Goal: Book appointment/travel/reservation

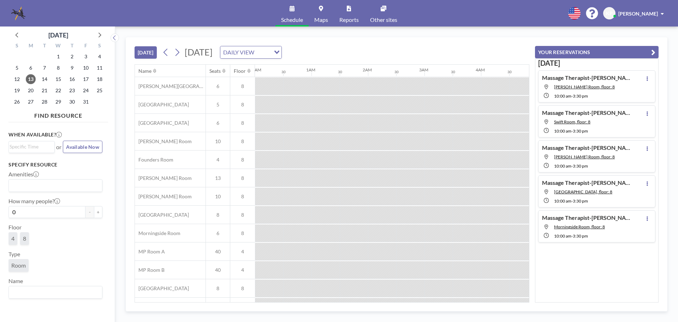
scroll to position [0, 848]
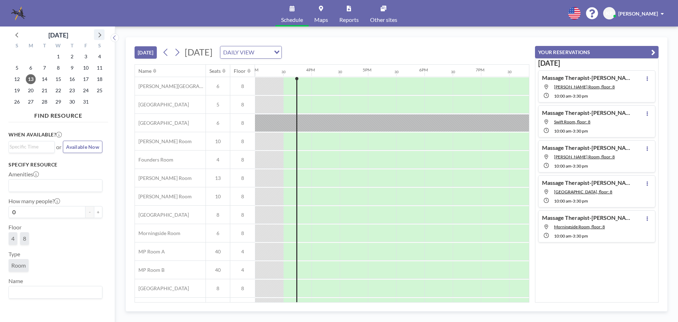
click at [101, 35] on icon at bounding box center [99, 34] width 9 height 9
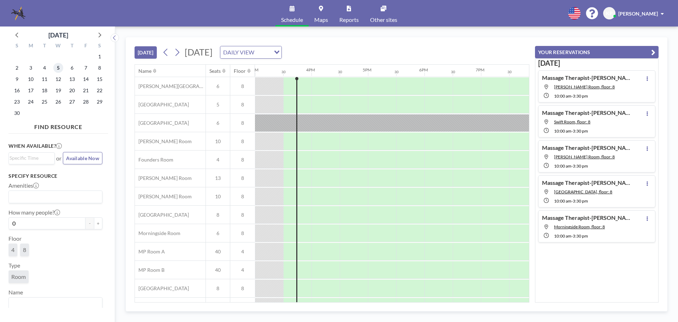
click at [58, 66] on span "5" at bounding box center [58, 68] width 10 height 10
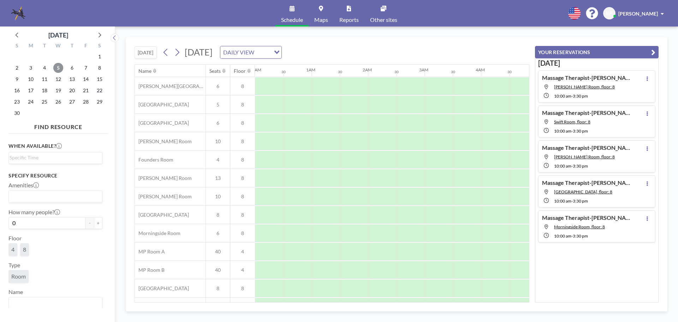
scroll to position [0, 424]
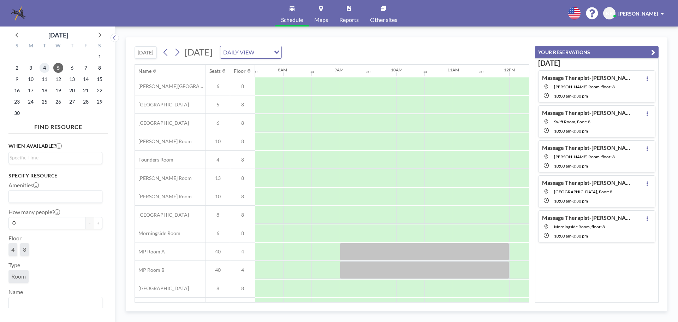
click at [43, 70] on span "4" at bounding box center [45, 68] width 10 height 10
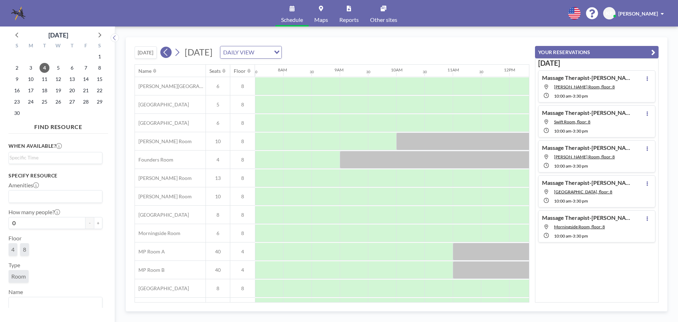
click at [166, 49] on icon at bounding box center [165, 52] width 7 height 11
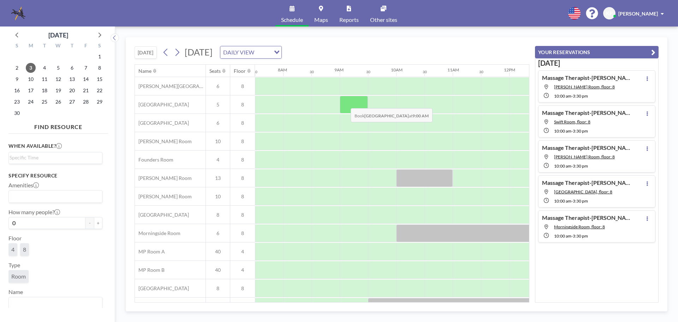
click at [345, 103] on div at bounding box center [354, 105] width 28 height 18
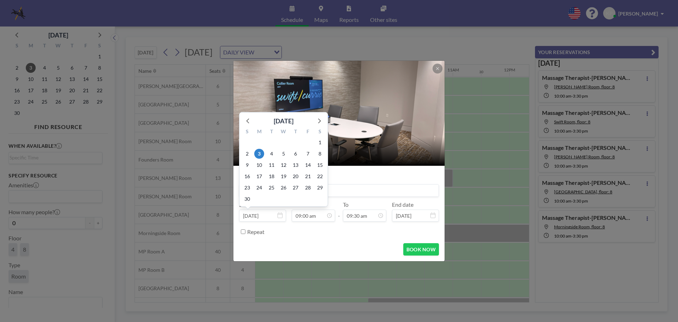
click at [343, 189] on input at bounding box center [338, 190] width 199 height 12
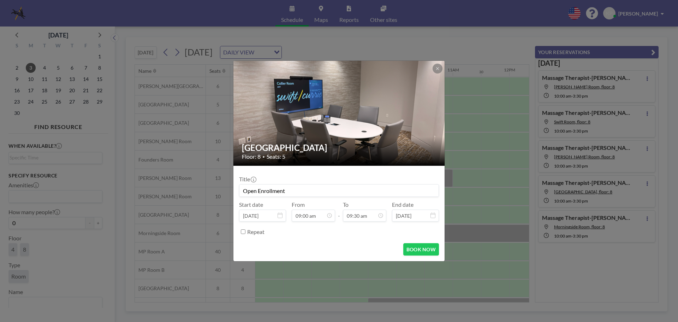
type input "Open Enrollment"
click at [246, 231] on div "Repeat" at bounding box center [339, 232] width 200 height 12
click at [242, 231] on input "Repeat" at bounding box center [243, 231] width 5 height 5
checkbox input "true"
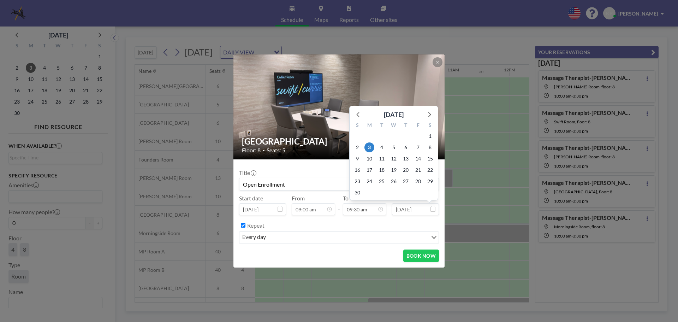
click at [433, 208] on icon at bounding box center [432, 209] width 5 height 6
click at [435, 209] on icon at bounding box center [432, 209] width 5 height 6
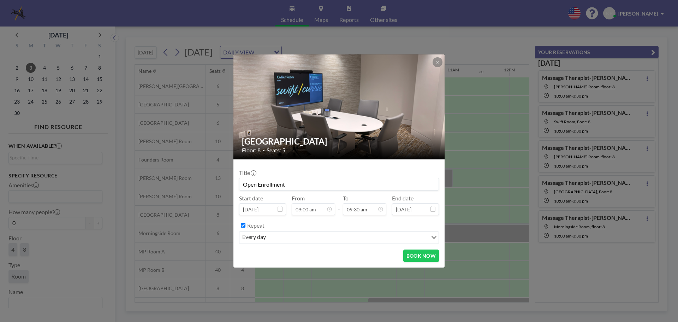
click at [433, 209] on icon at bounding box center [432, 209] width 5 height 6
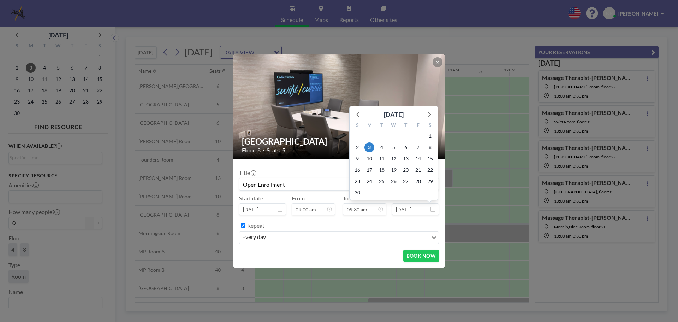
click at [417, 209] on input "[DATE]" at bounding box center [415, 209] width 47 height 12
click at [418, 159] on span "14" at bounding box center [418, 159] width 10 height 10
type input "[DATE]"
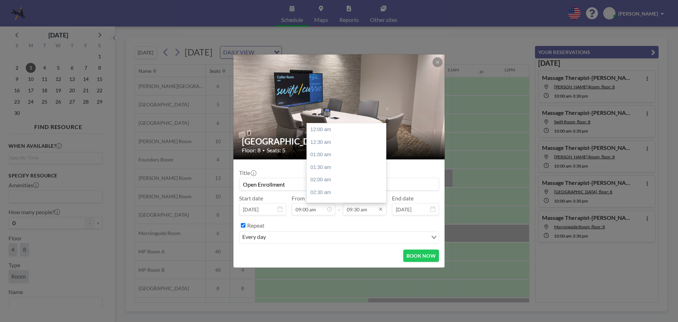
scroll to position [239, 0]
click at [374, 210] on input "09:30 am" at bounding box center [364, 209] width 43 height 12
click at [339, 167] on div "04:30 pm" at bounding box center [348, 164] width 83 height 13
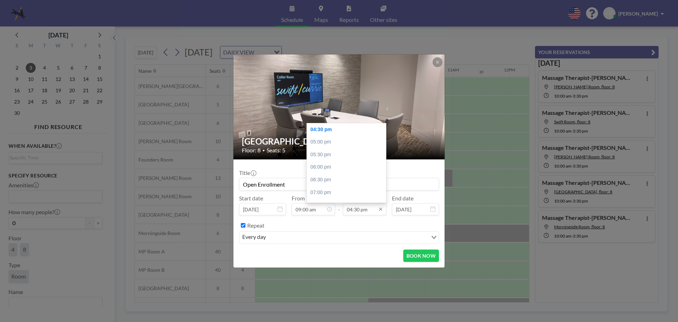
click at [374, 208] on input "04:30 pm" at bounding box center [364, 209] width 43 height 12
click at [335, 145] on div "05:00 pm" at bounding box center [348, 142] width 83 height 13
type input "05:00 pm"
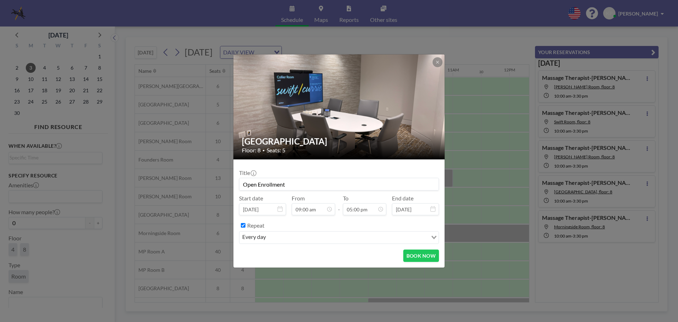
click at [311, 253] on div "BOOK NOW" at bounding box center [339, 255] width 200 height 12
click at [426, 258] on button "BOOK NOW" at bounding box center [421, 255] width 36 height 12
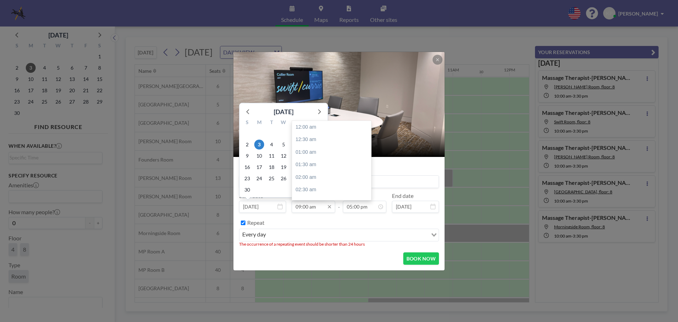
scroll to position [226, 0]
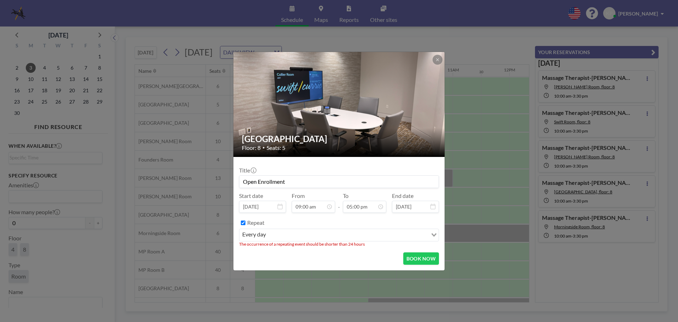
click at [369, 222] on div "Repeat" at bounding box center [343, 223] width 192 height 12
click at [429, 260] on button "BOOK NOW" at bounding box center [421, 258] width 36 height 12
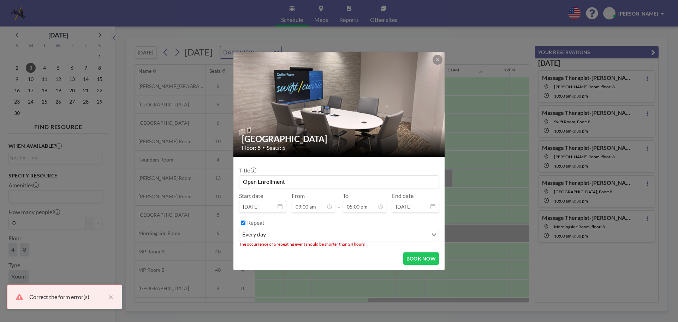
click at [406, 232] on input "Search for option" at bounding box center [347, 234] width 159 height 9
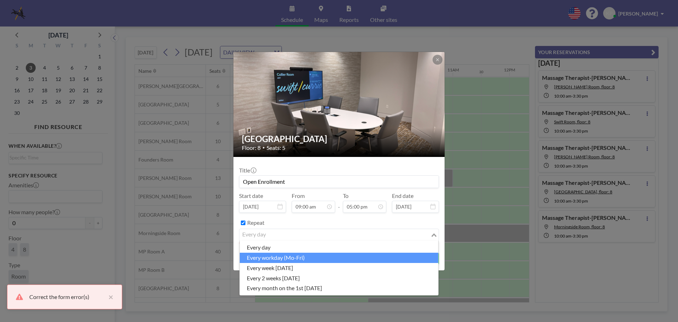
click at [319, 258] on li "every workday (Mo-Fri)" at bounding box center [339, 258] width 198 height 10
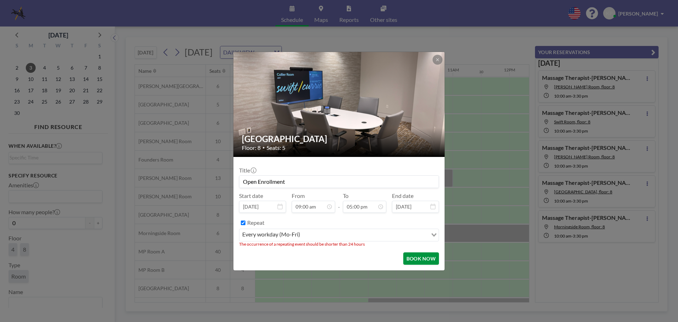
click at [418, 258] on button "BOOK NOW" at bounding box center [421, 258] width 36 height 12
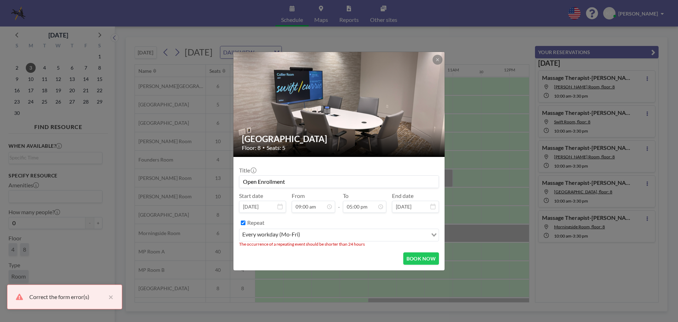
click at [323, 238] on input "Search for option" at bounding box center [364, 234] width 125 height 9
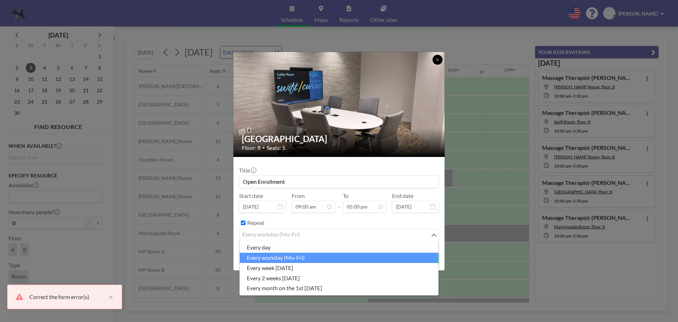
click at [436, 60] on icon at bounding box center [437, 60] width 4 height 4
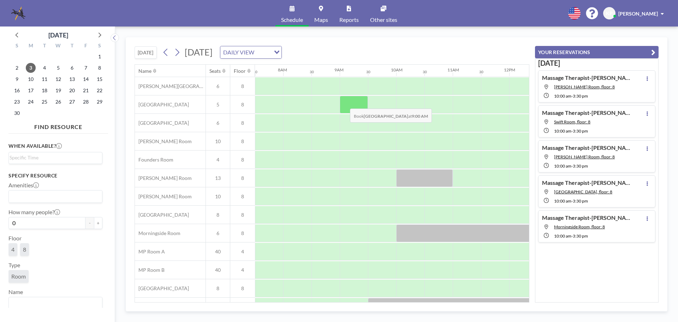
click at [344, 103] on div at bounding box center [354, 105] width 28 height 18
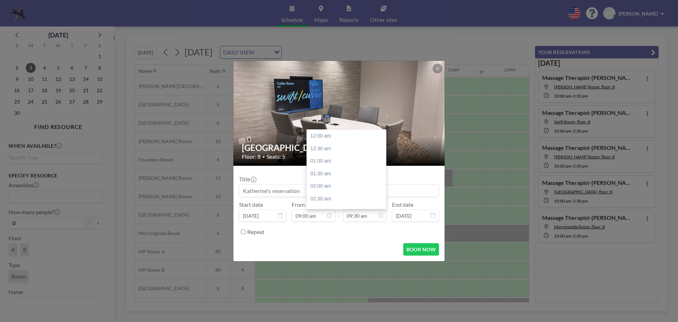
scroll to position [239, 0]
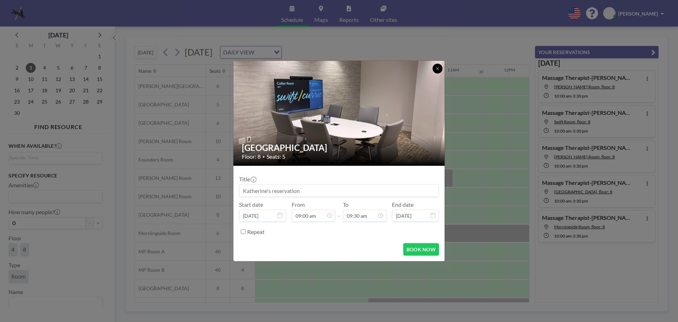
click at [437, 70] on icon at bounding box center [437, 68] width 4 height 4
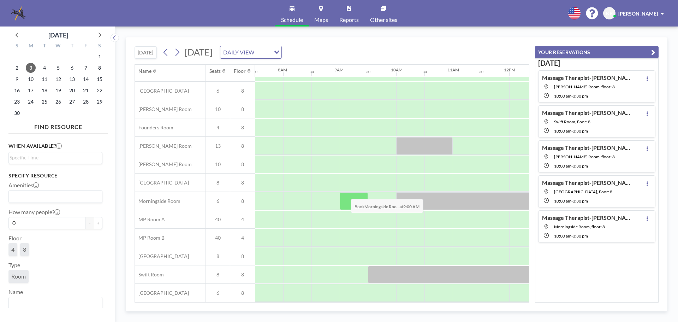
scroll to position [0, 424]
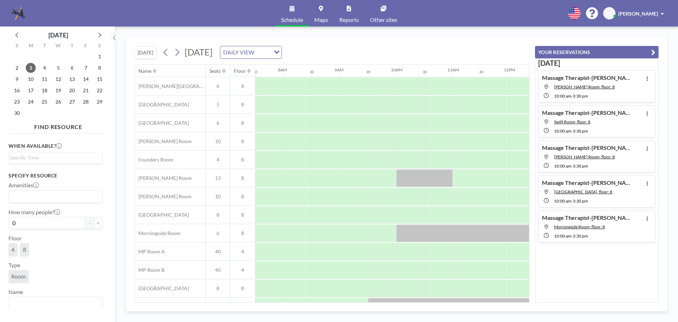
click at [335, 59] on div "[DATE] [DATE] DAILY VIEW Loading..." at bounding box center [332, 50] width 395 height 27
click at [271, 53] on div "DAILY VIEW" at bounding box center [245, 51] width 50 height 11
click at [337, 72] on li "WEEKLY VIEW" at bounding box center [331, 75] width 60 height 10
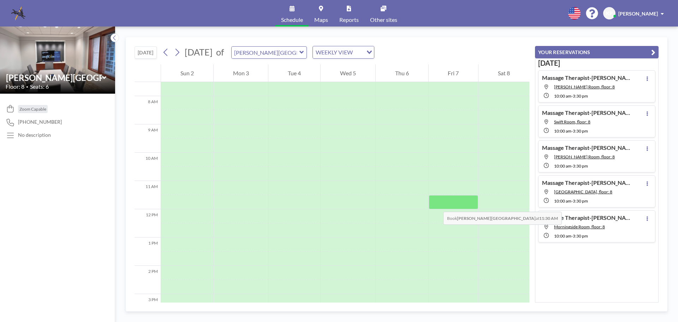
scroll to position [35, 0]
click at [103, 76] on icon at bounding box center [104, 77] width 5 height 7
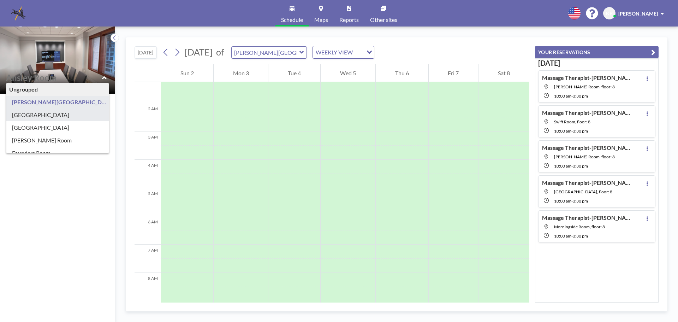
type input "[GEOGRAPHIC_DATA]"
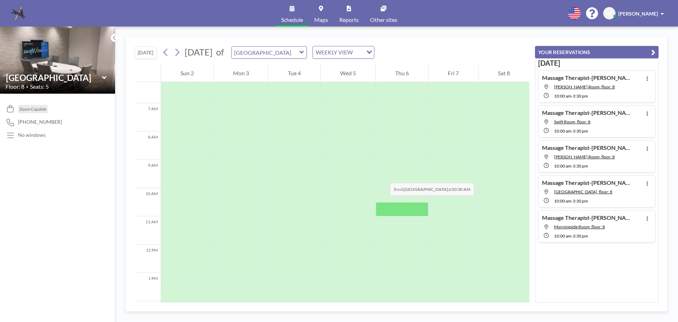
scroll to position [212, 0]
click at [363, 52] on div "WEEKLY VIEW" at bounding box center [338, 51] width 50 height 11
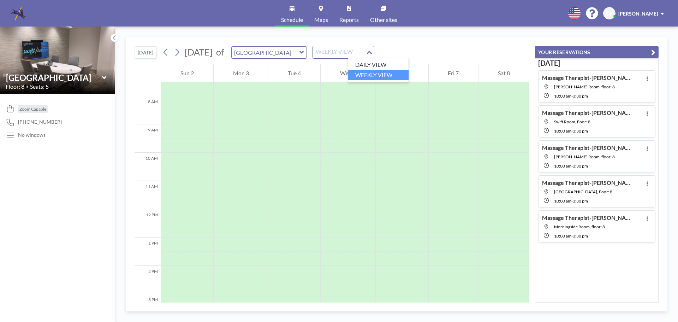
click at [365, 52] on input "Search for option" at bounding box center [340, 52] width 52 height 9
click at [463, 50] on div "[DATE] [DATE] of [GEOGRAPHIC_DATA] WEEKLY VIEW Loading..." at bounding box center [332, 50] width 395 height 27
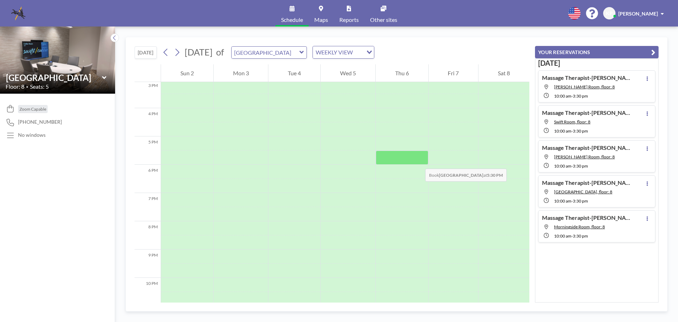
scroll to position [461, 0]
click at [176, 50] on icon at bounding box center [177, 52] width 7 height 11
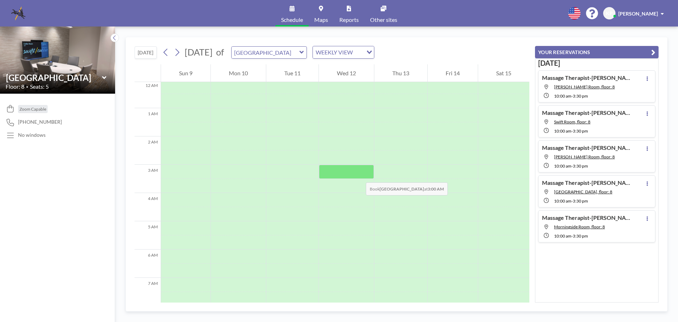
scroll to position [0, 0]
click at [289, 12] on link "Schedule" at bounding box center [291, 13] width 33 height 26
click at [166, 50] on icon at bounding box center [165, 52] width 7 height 11
click at [360, 50] on div "WEEKLY VIEW" at bounding box center [338, 51] width 50 height 11
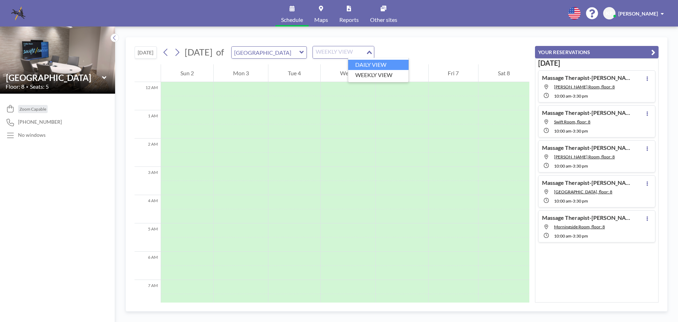
click at [380, 65] on li "DAILY VIEW" at bounding box center [378, 65] width 60 height 10
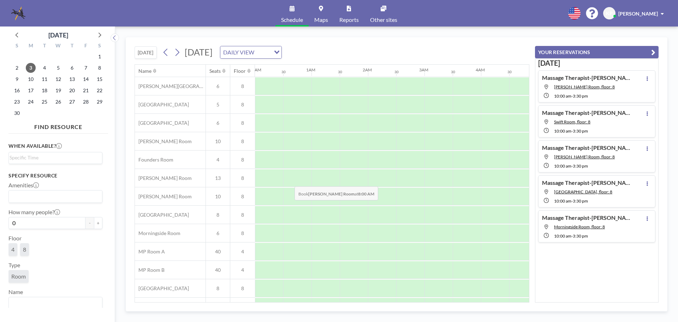
scroll to position [0, 424]
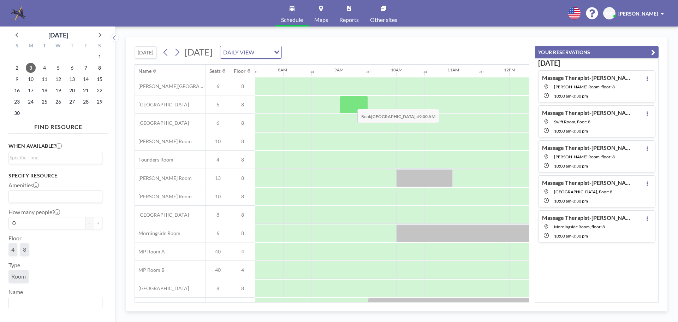
click at [352, 103] on div at bounding box center [354, 105] width 28 height 18
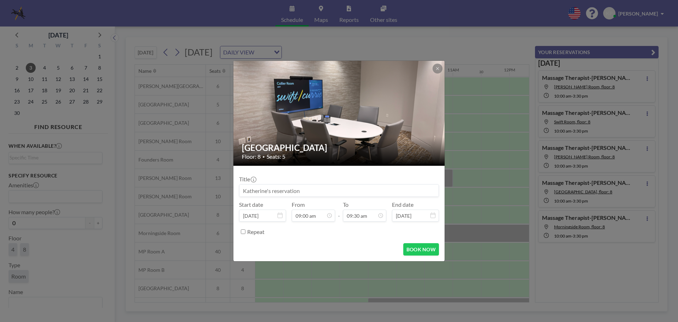
scroll to position [226, 0]
click at [293, 192] on input at bounding box center [338, 190] width 199 height 12
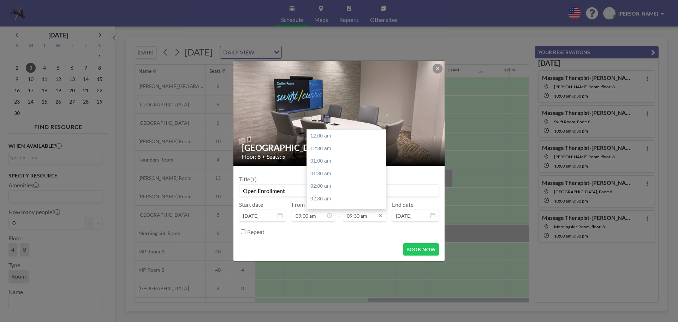
scroll to position [239, 0]
click at [381, 215] on icon at bounding box center [380, 215] width 3 height 3
click at [328, 150] on div "05:00 pm" at bounding box center [348, 148] width 83 height 13
type input "Open Enrollment"
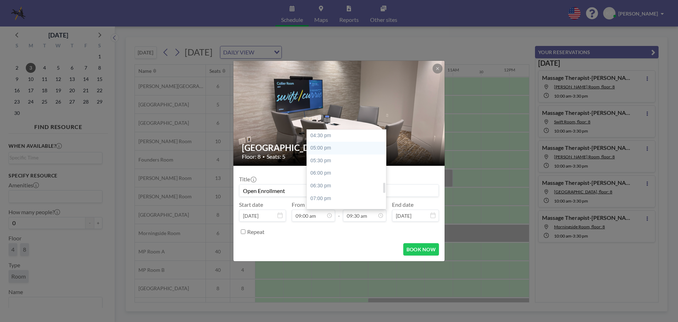
type input "05:00 pm"
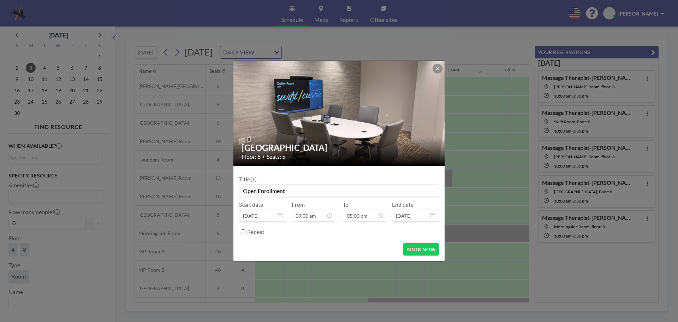
click at [432, 214] on icon at bounding box center [432, 215] width 5 height 6
click at [435, 216] on icon at bounding box center [432, 215] width 5 height 6
click at [433, 214] on icon at bounding box center [432, 215] width 5 height 6
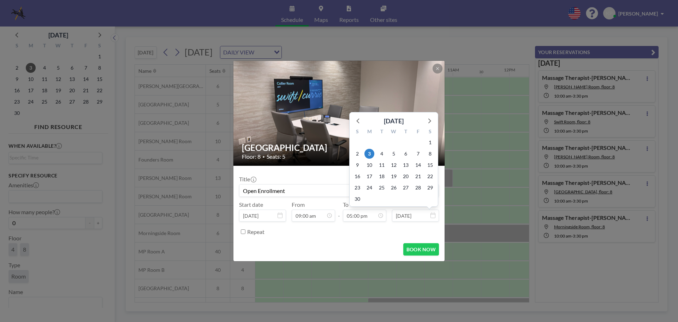
click at [427, 216] on input "[DATE]" at bounding box center [415, 215] width 47 height 12
click at [418, 164] on span "14" at bounding box center [418, 165] width 10 height 10
type input "[DATE]"
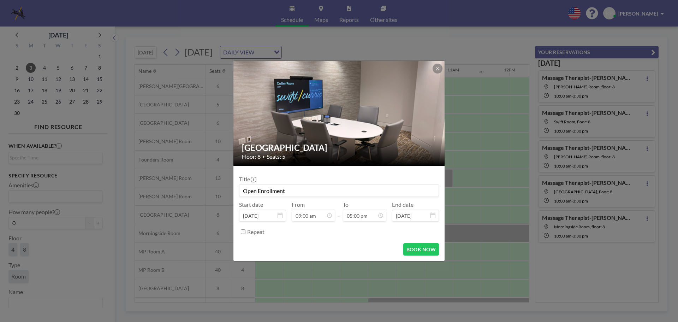
click at [373, 240] on form "Title Open Enrollment Start date [DATE] From 09:00 am - To 05:00 pm End date [D…" at bounding box center [338, 213] width 211 height 95
click at [422, 249] on button "BOOK NOW" at bounding box center [421, 249] width 36 height 12
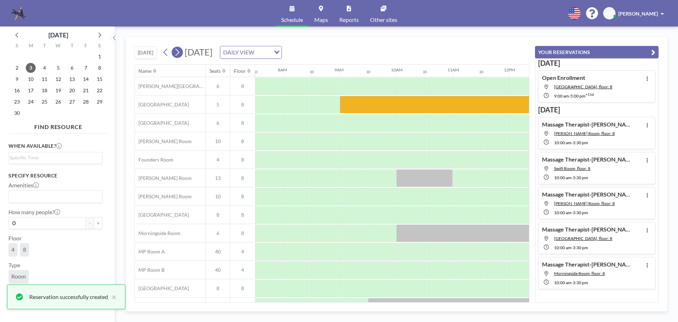
click at [178, 52] on icon at bounding box center [177, 52] width 7 height 11
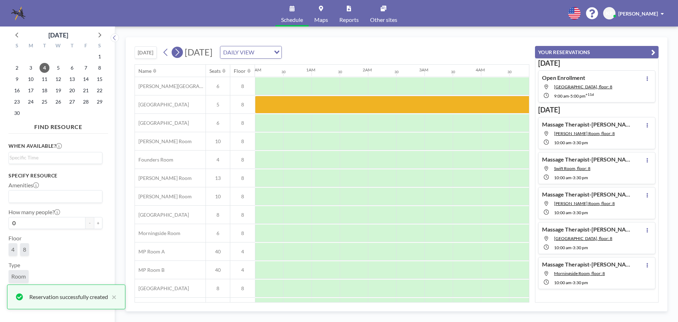
scroll to position [0, 424]
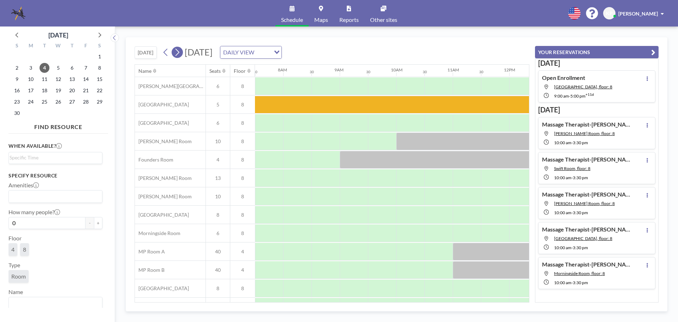
click at [178, 52] on icon at bounding box center [177, 52] width 7 height 11
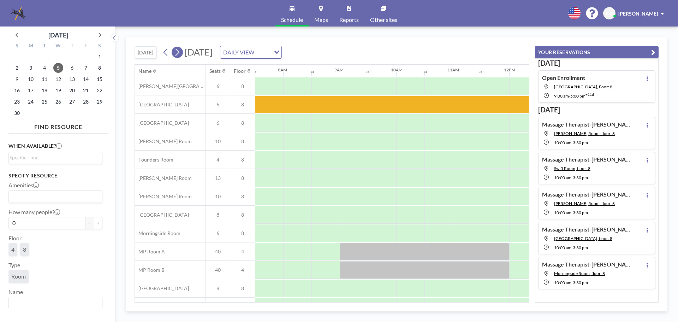
click at [178, 52] on icon at bounding box center [177, 52] width 7 height 11
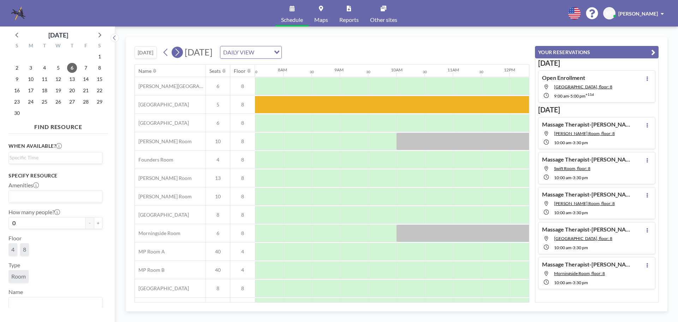
click at [178, 52] on icon at bounding box center [177, 52] width 7 height 11
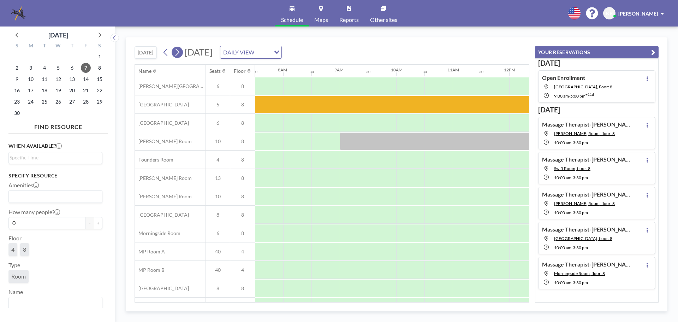
click at [178, 52] on icon at bounding box center [177, 52] width 7 height 11
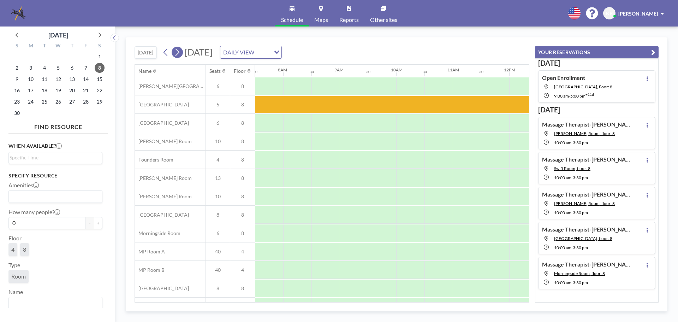
click at [178, 52] on icon at bounding box center [177, 52] width 7 height 11
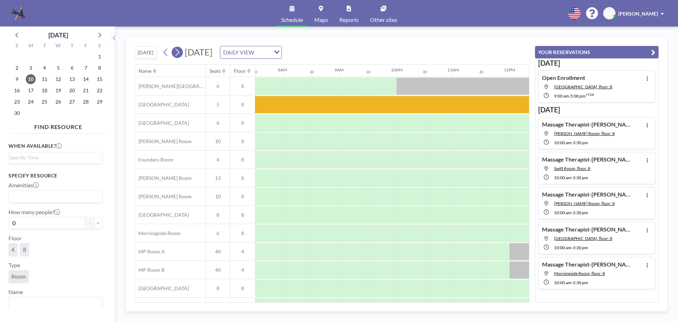
click at [178, 51] on icon at bounding box center [177, 52] width 7 height 11
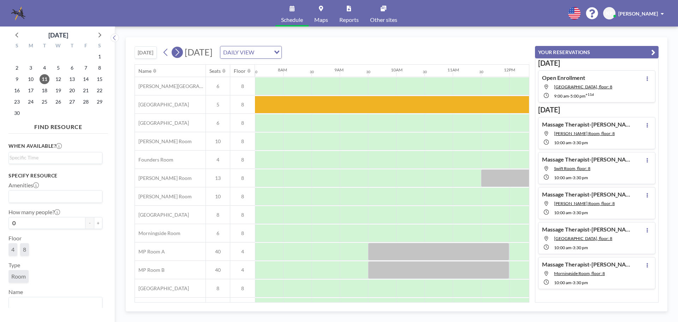
click at [178, 51] on icon at bounding box center [177, 52] width 7 height 11
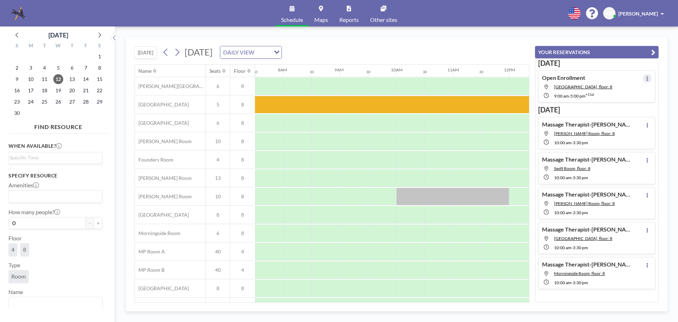
click at [647, 80] on button at bounding box center [647, 78] width 8 height 8
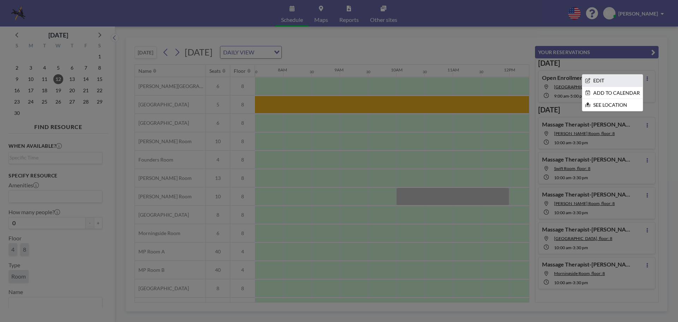
click at [608, 82] on li "EDIT" at bounding box center [612, 81] width 60 height 12
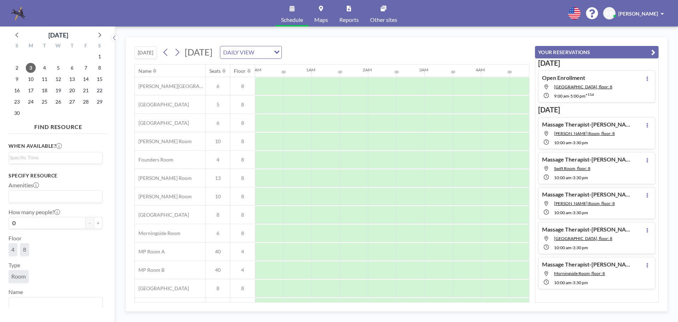
scroll to position [0, 480]
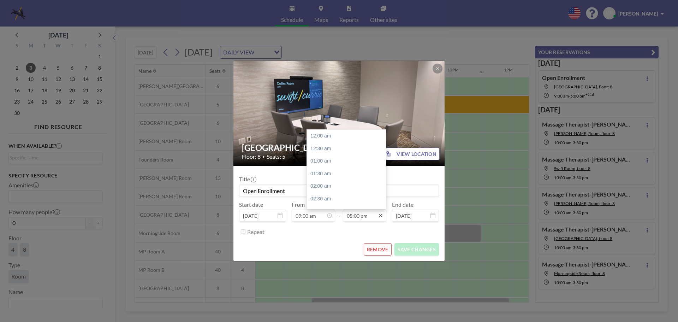
scroll to position [427, 0]
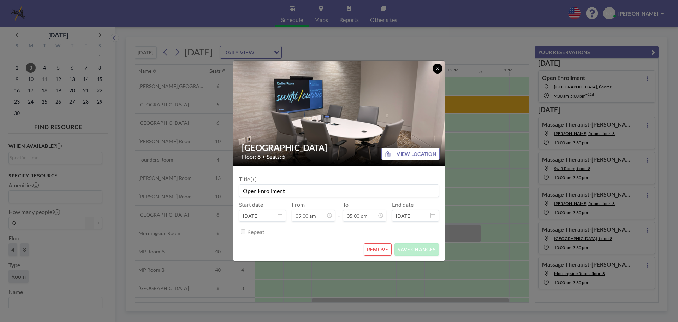
click at [438, 70] on icon at bounding box center [437, 68] width 4 height 4
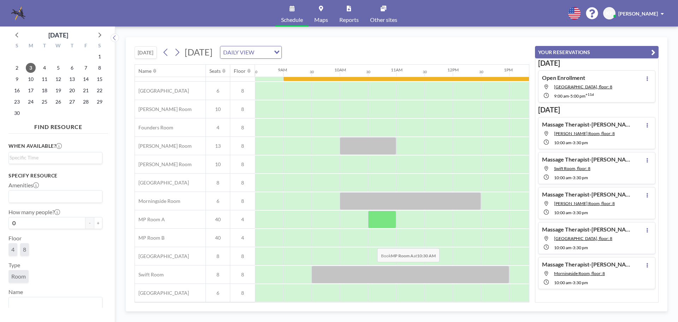
scroll to position [0, 480]
